Goal: Contribute content

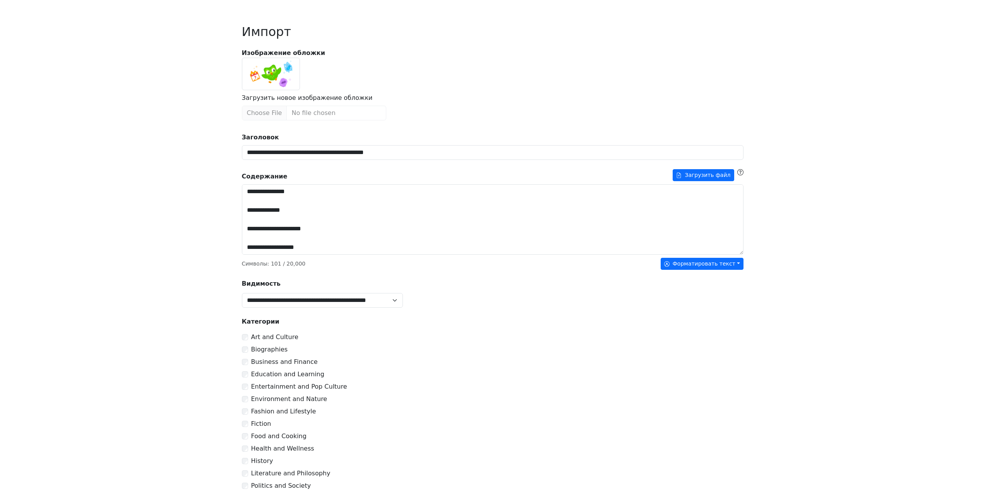
scroll to position [39, 0]
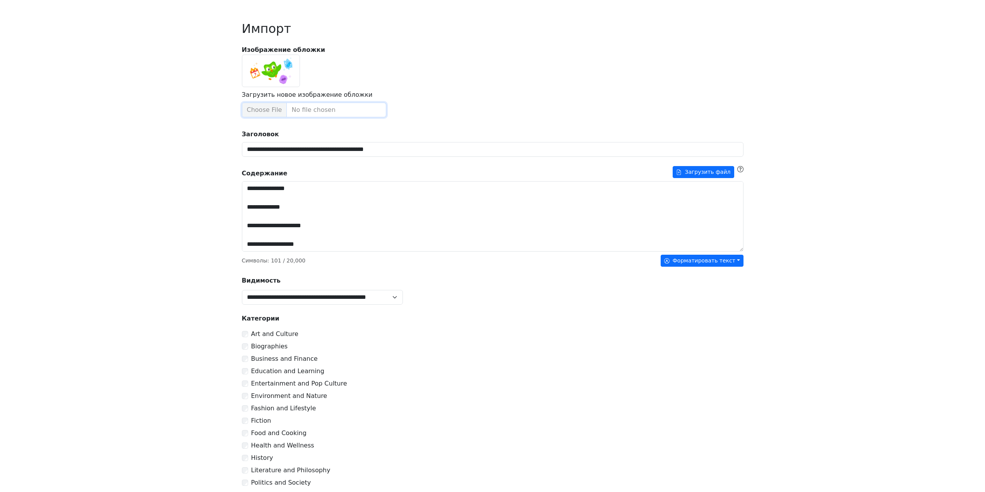
click at [269, 107] on input "Загрузить новое изображение обложки" at bounding box center [314, 110] width 144 height 15
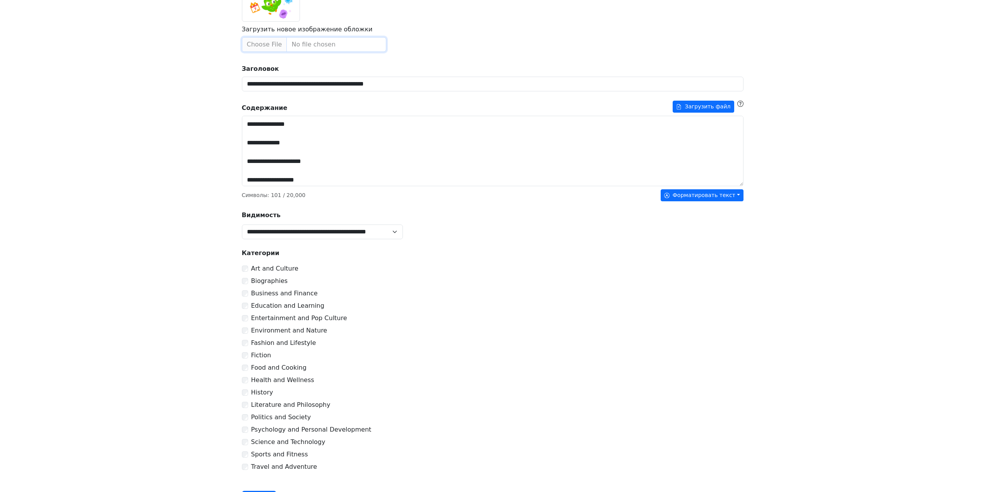
scroll to position [19, 0]
click at [725, 193] on button "Форматировать текст" at bounding box center [702, 195] width 83 height 12
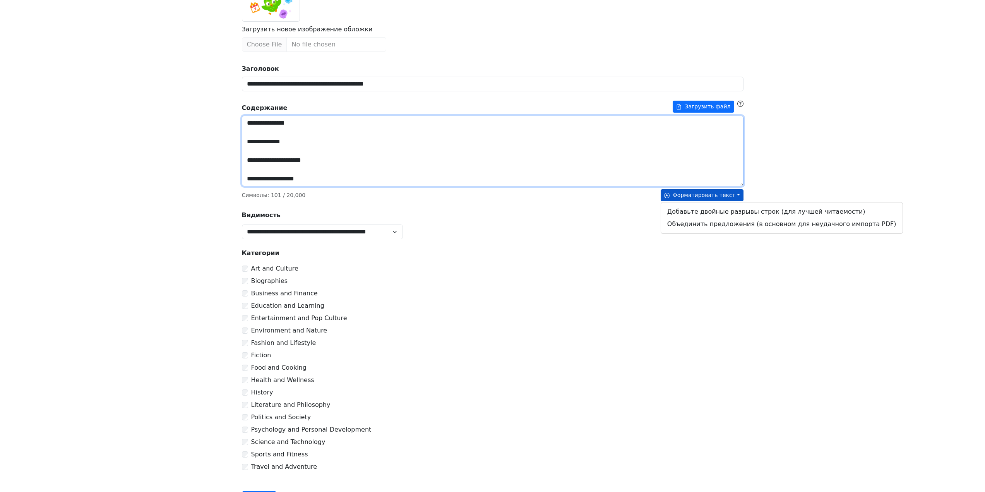
click at [339, 134] on textarea "**********" at bounding box center [493, 151] width 502 height 70
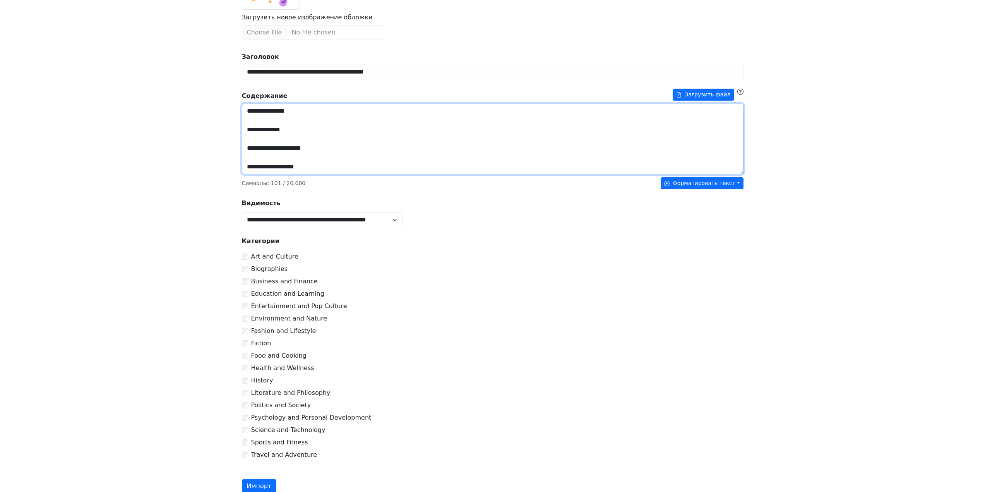
scroll to position [143, 0]
